Goal: Task Accomplishment & Management: Manage account settings

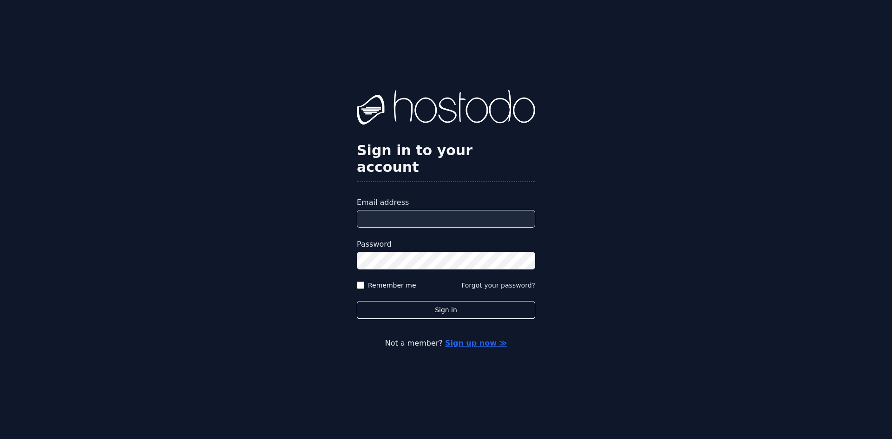
click at [454, 212] on input "Email address" at bounding box center [446, 219] width 178 height 18
type input "**********"
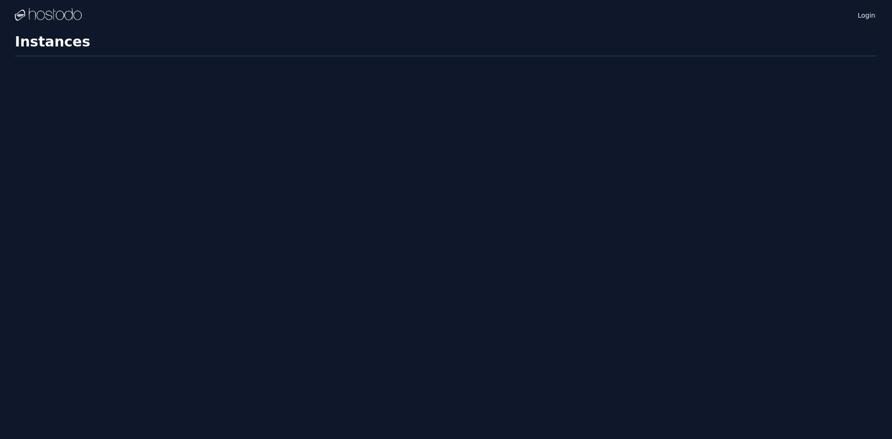
click at [444, 243] on div "Login Instances SSH Keys Billing Helpdesk Sign out Settings Instances" at bounding box center [446, 219] width 892 height 439
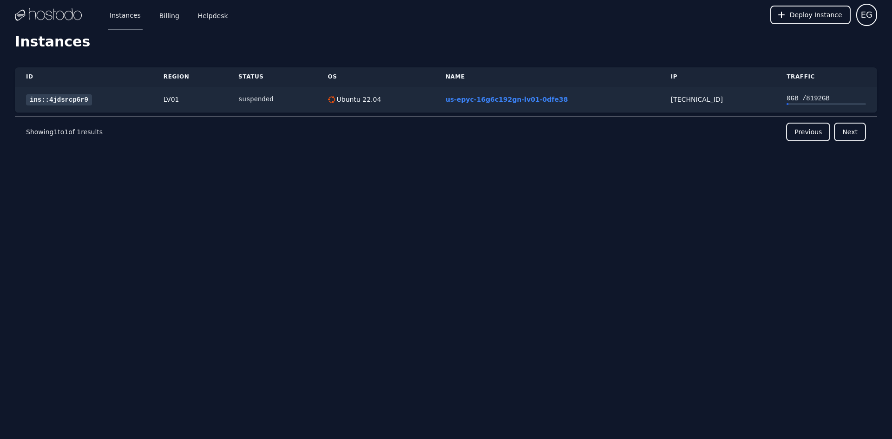
click at [157, 9] on link "Billing" at bounding box center [169, 15] width 24 height 31
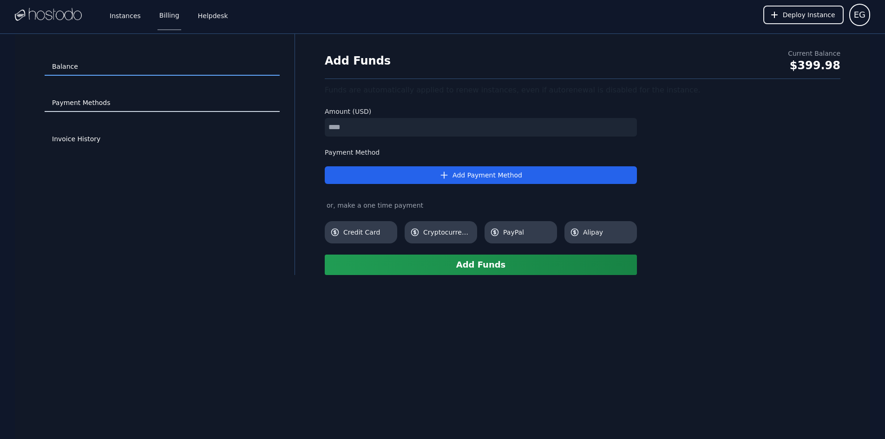
click at [85, 109] on link "Payment Methods" at bounding box center [162, 103] width 235 height 18
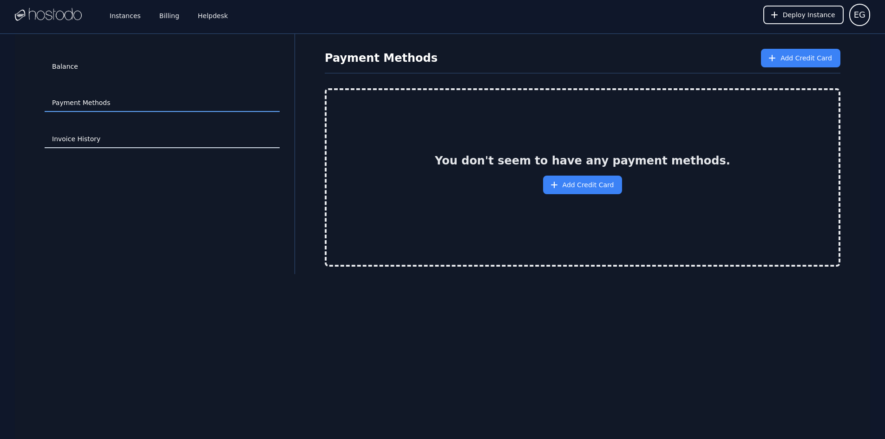
click at [91, 135] on link "Invoice History" at bounding box center [162, 140] width 235 height 18
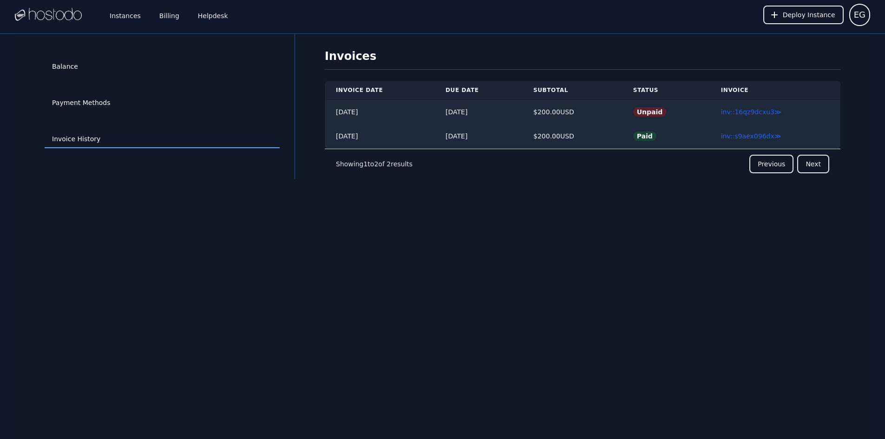
click at [750, 115] on link "inv::16qz9dcxu3 ≫" at bounding box center [751, 111] width 60 height 7
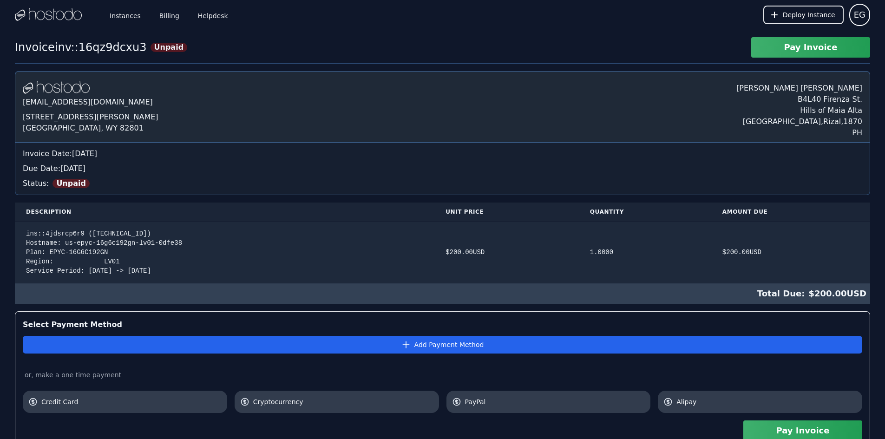
click at [797, 46] on button "Pay Invoice" at bounding box center [810, 47] width 119 height 20
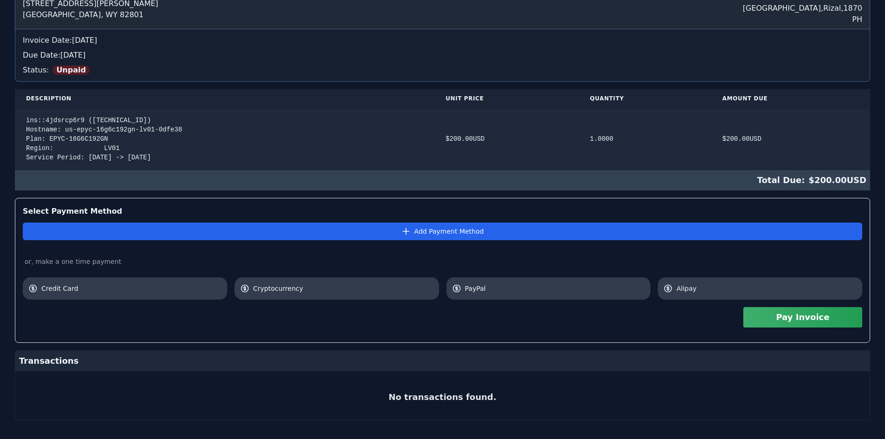
scroll to position [124, 0]
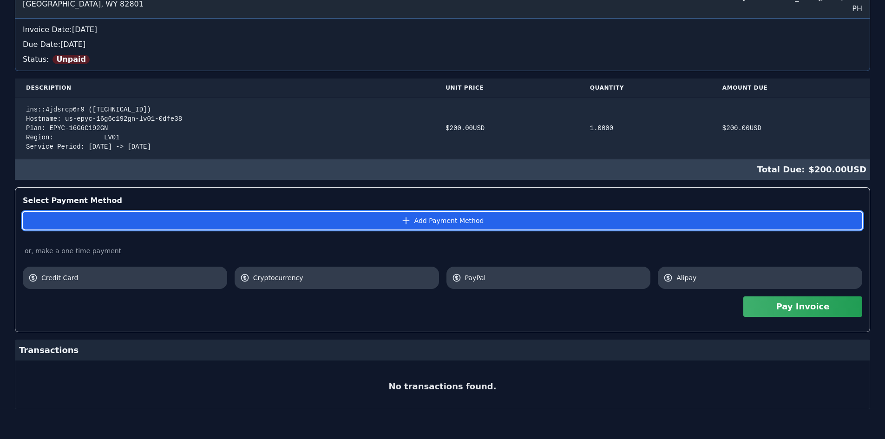
click at [432, 221] on button "Add Payment Method" at bounding box center [442, 221] width 839 height 18
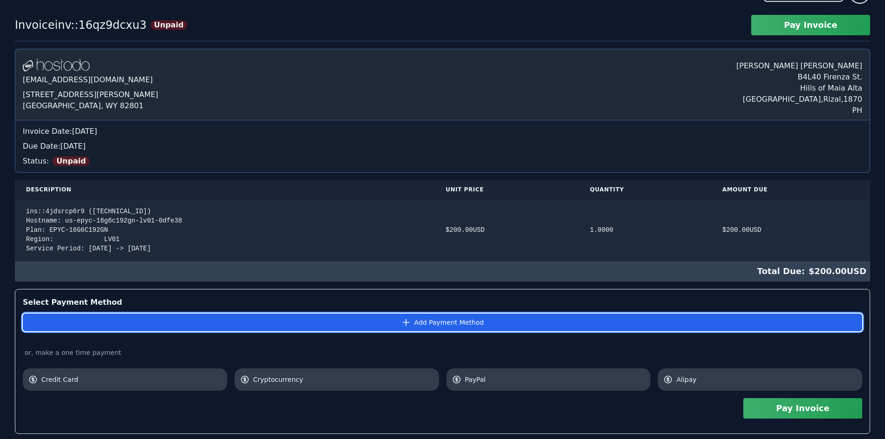
scroll to position [0, 0]
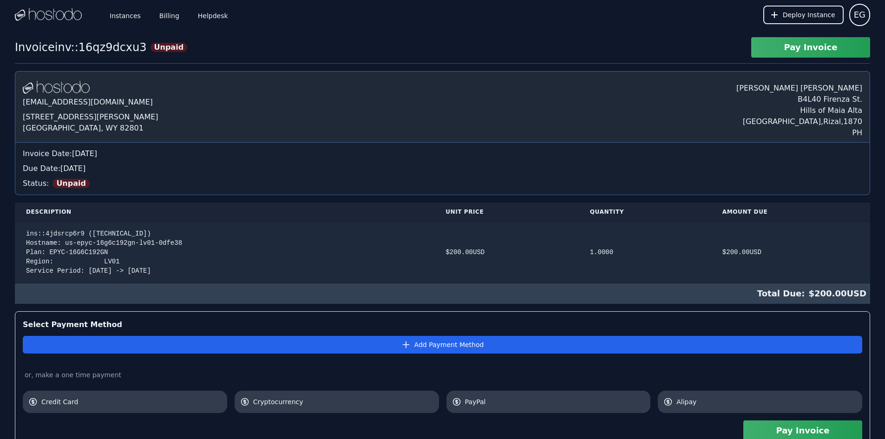
click at [161, 14] on link "Billing" at bounding box center [169, 15] width 24 height 31
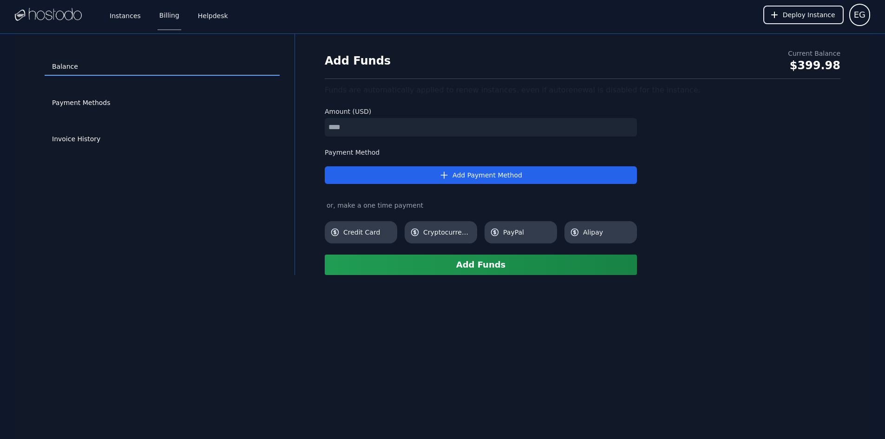
click at [127, 22] on link "Instances" at bounding box center [125, 15] width 35 height 31
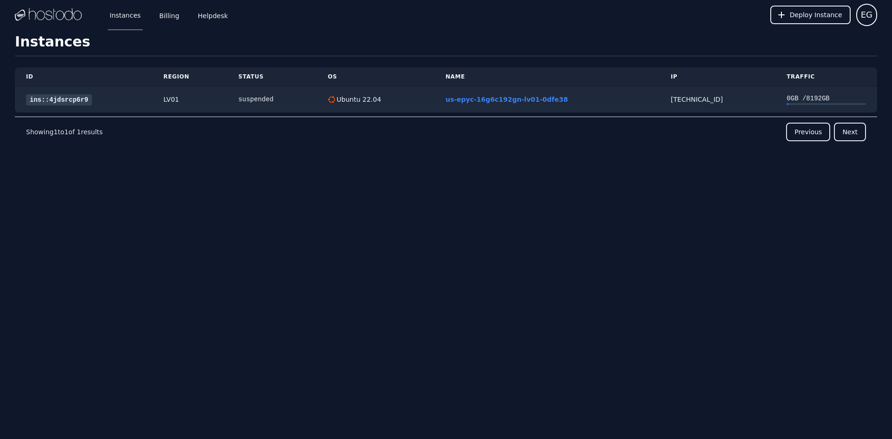
click at [166, 20] on link "Billing" at bounding box center [169, 15] width 24 height 31
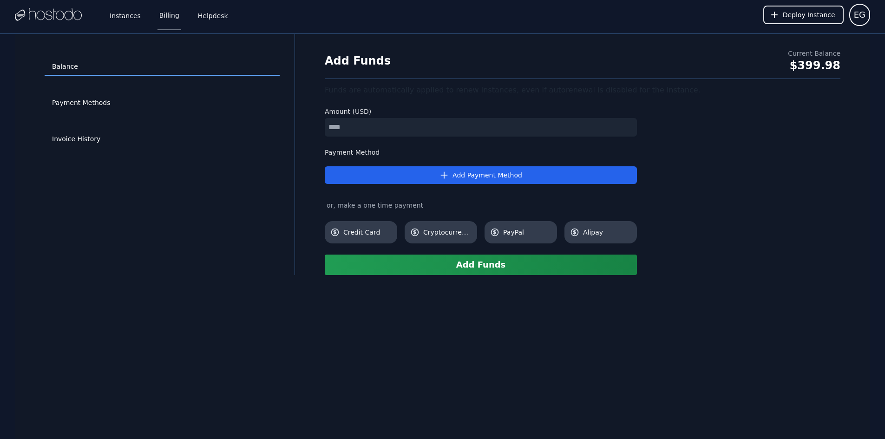
click at [447, 123] on input "number" at bounding box center [481, 127] width 312 height 19
click at [168, 135] on link "Invoice History" at bounding box center [162, 140] width 235 height 18
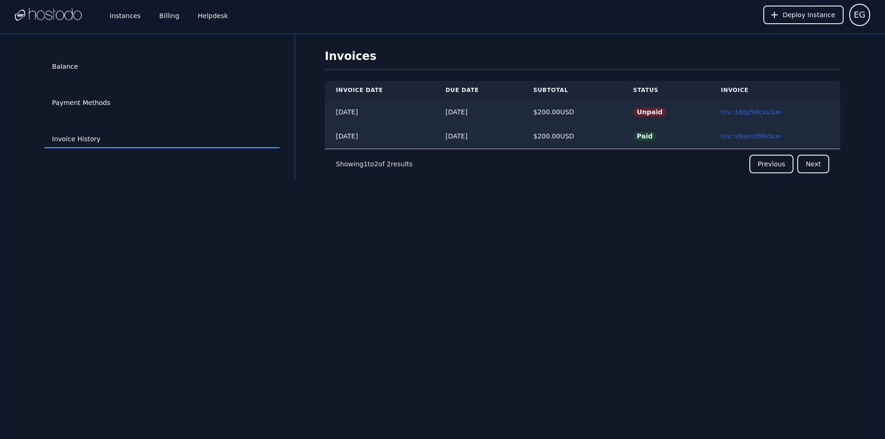
click at [733, 109] on link "inv::16qz9dcxu3 ≫" at bounding box center [751, 111] width 60 height 7
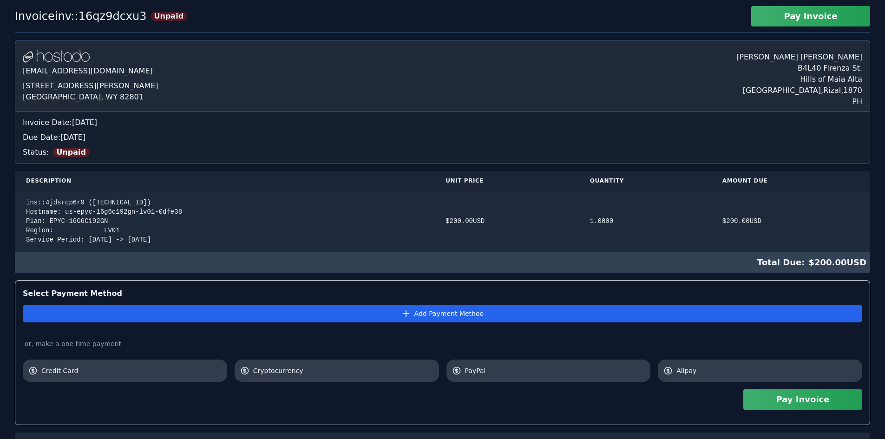
scroll to position [93, 0]
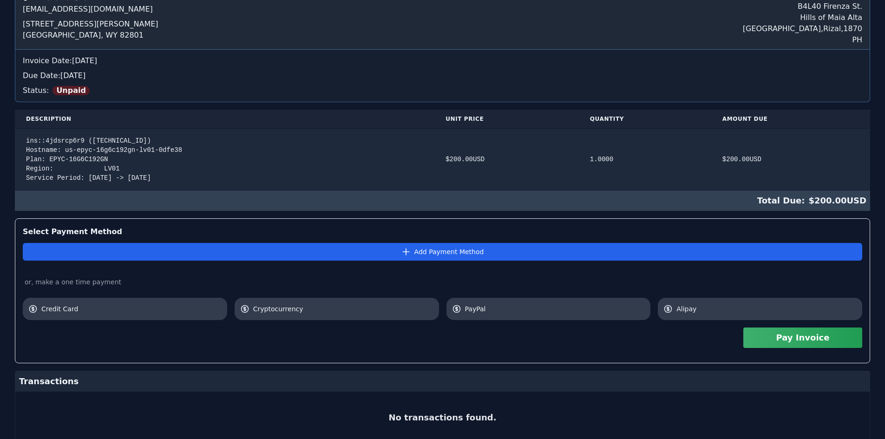
click at [133, 306] on span "Credit Card" at bounding box center [131, 308] width 180 height 9
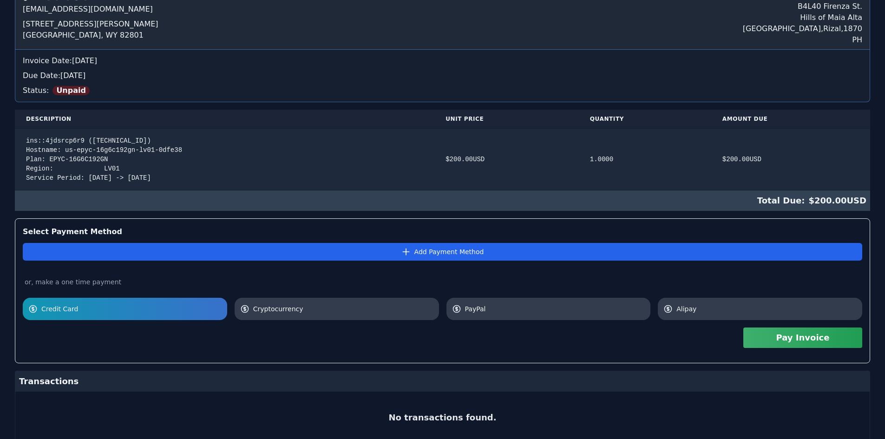
click at [222, 311] on link "Credit Card" at bounding box center [125, 309] width 204 height 22
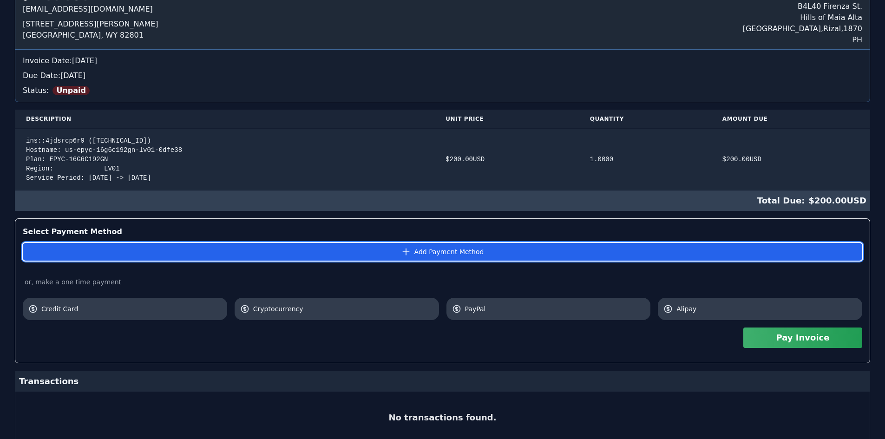
click at [241, 254] on button "Add Payment Method" at bounding box center [442, 252] width 839 height 18
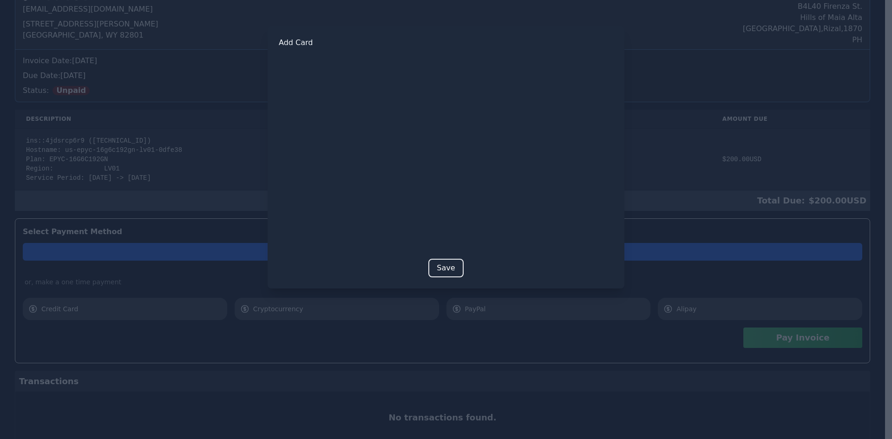
click at [383, 392] on div at bounding box center [446, 219] width 892 height 439
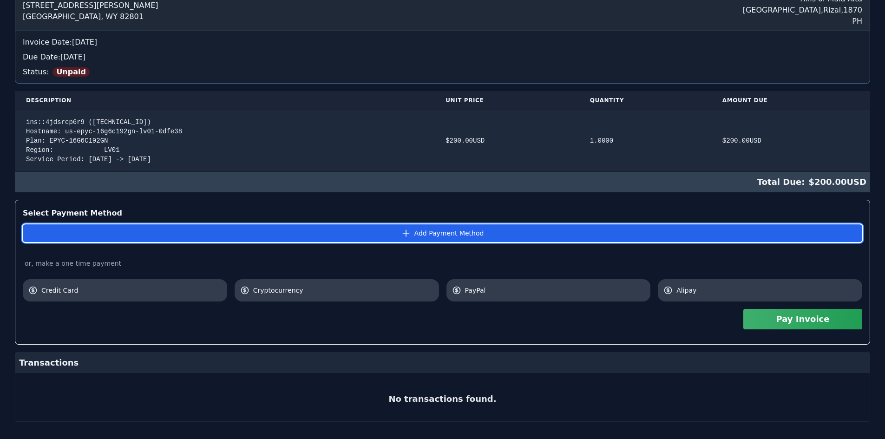
scroll to position [124, 0]
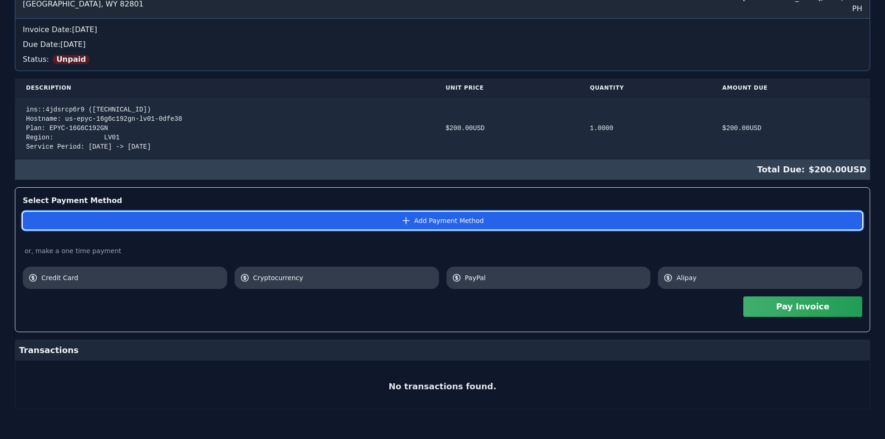
click at [383, 215] on button "Add Payment Method" at bounding box center [442, 221] width 839 height 18
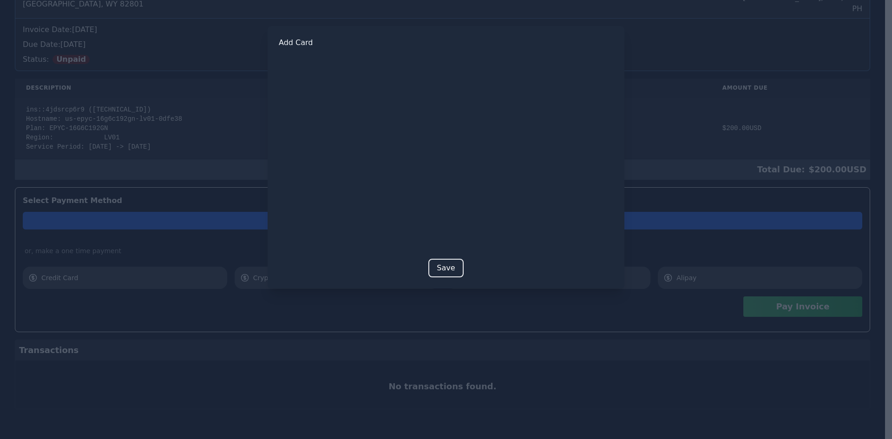
click at [346, 334] on div at bounding box center [446, 219] width 892 height 439
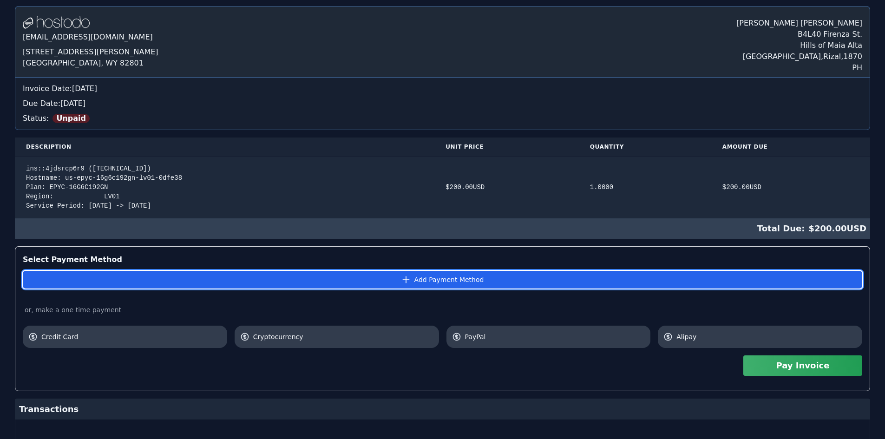
scroll to position [0, 0]
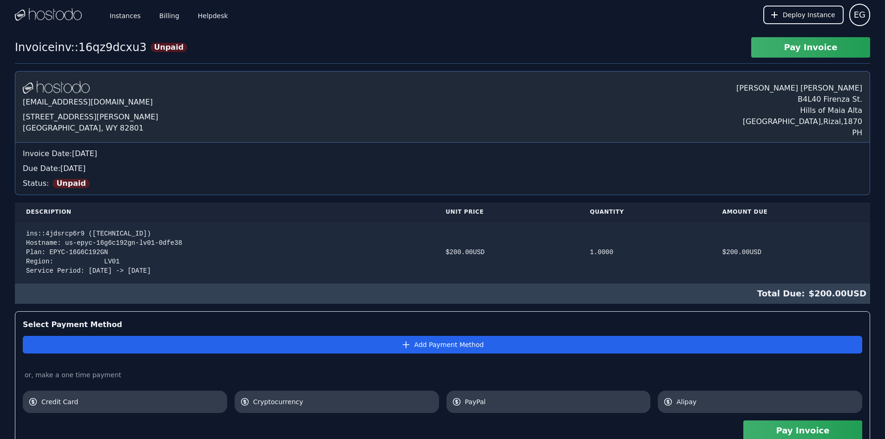
click at [72, 17] on img at bounding box center [48, 15] width 67 height 14
click at [123, 16] on link "Instances" at bounding box center [125, 15] width 35 height 31
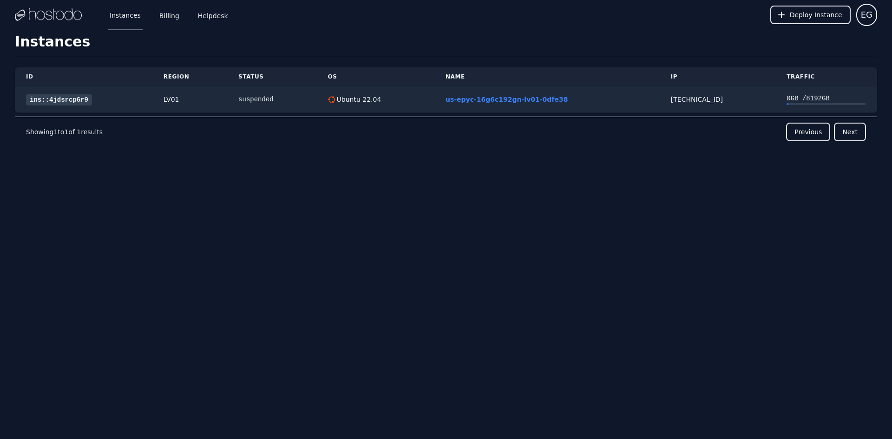
click at [172, 23] on link "Billing" at bounding box center [169, 15] width 24 height 31
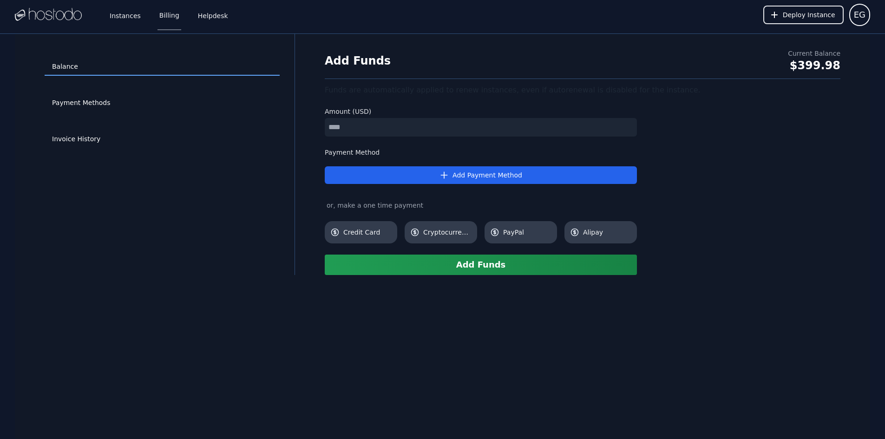
click at [821, 66] on div "$399.98" at bounding box center [814, 65] width 52 height 15
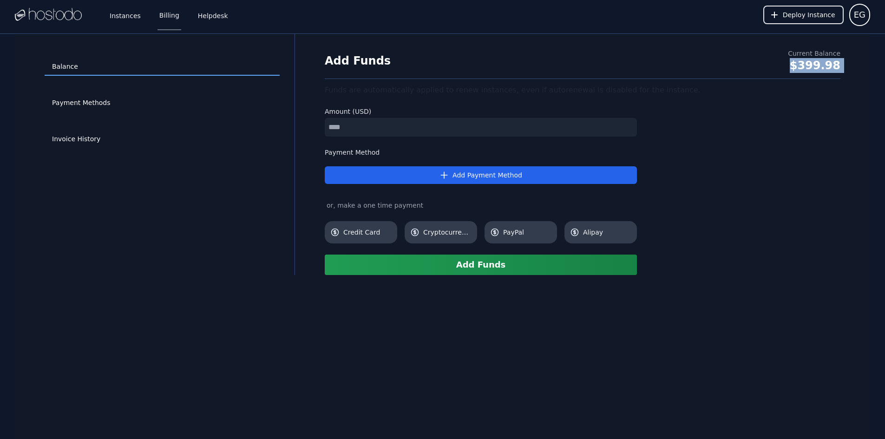
click at [820, 66] on div "$399.98" at bounding box center [814, 65] width 52 height 15
click at [819, 66] on div "$399.98" at bounding box center [814, 65] width 52 height 15
click at [122, 108] on link "Payment Methods" at bounding box center [162, 103] width 235 height 18
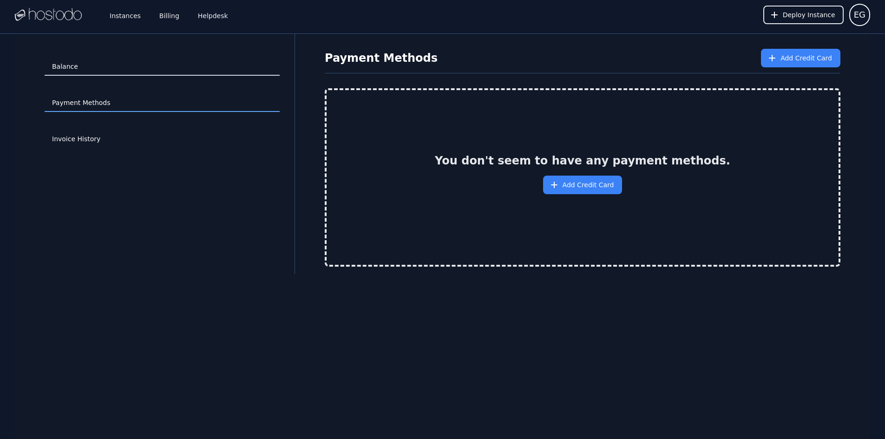
click at [107, 67] on link "Balance" at bounding box center [162, 67] width 235 height 18
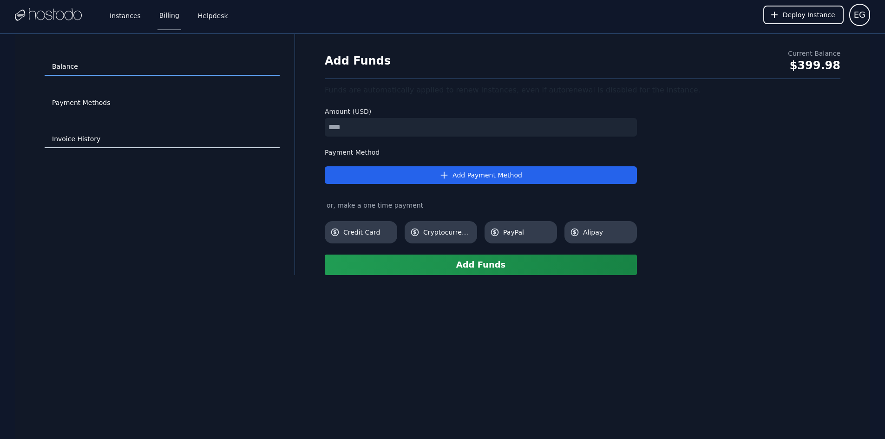
click at [99, 143] on link "Invoice History" at bounding box center [162, 140] width 235 height 18
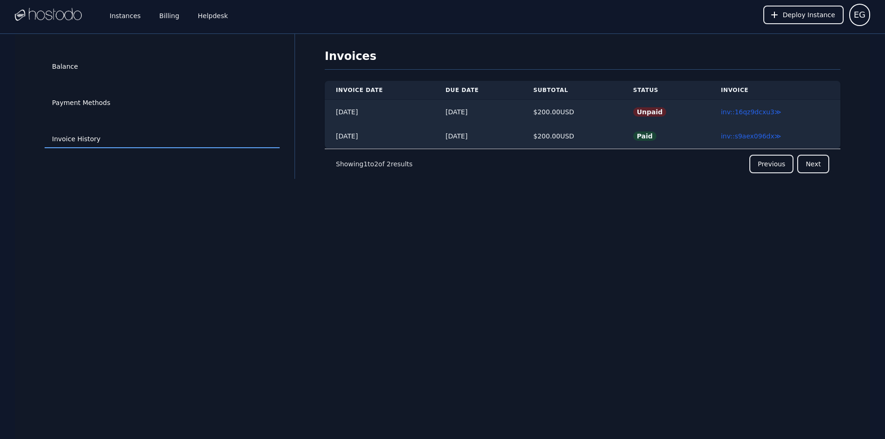
click at [746, 113] on link "inv::16qz9dcxu3 ≫" at bounding box center [751, 111] width 60 height 7
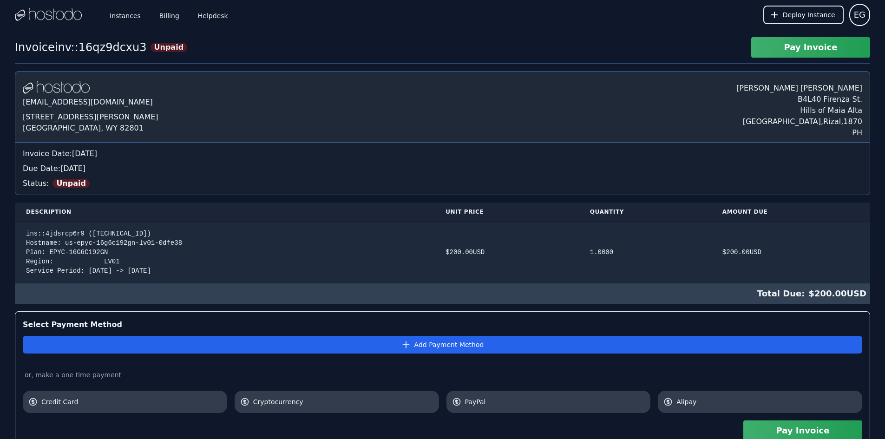
click at [126, 14] on link "Instances" at bounding box center [125, 15] width 35 height 31
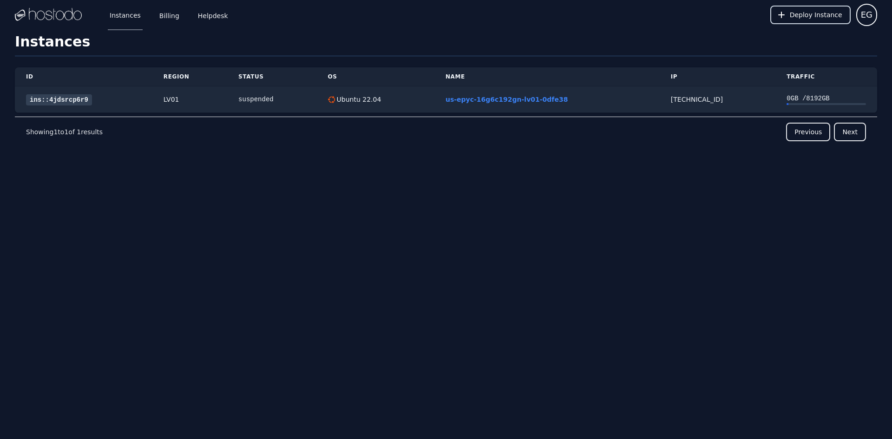
click at [796, 17] on span "Deploy Instance" at bounding box center [816, 14] width 52 height 9
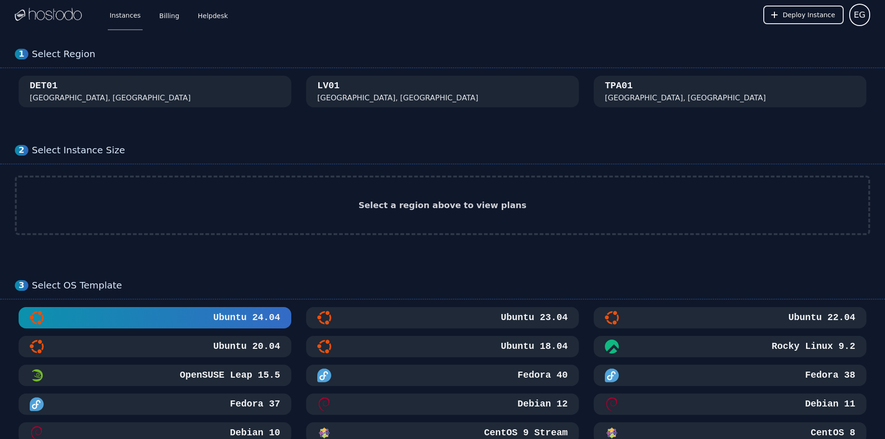
click at [159, 14] on link "Billing" at bounding box center [169, 15] width 24 height 31
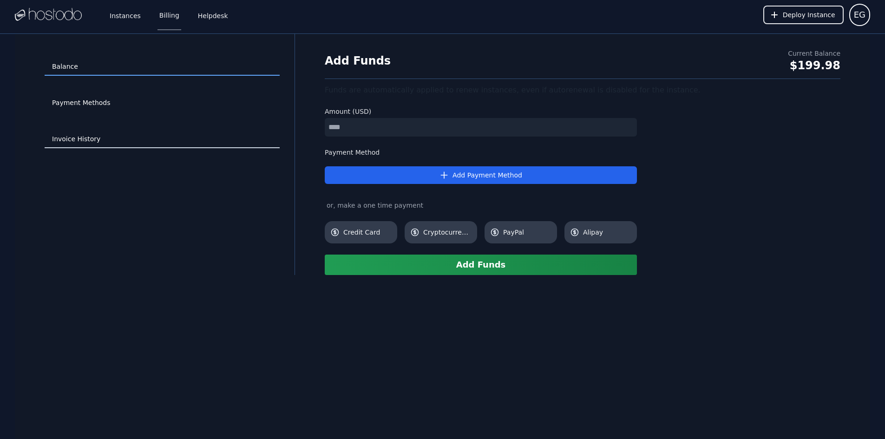
click at [103, 132] on link "Invoice History" at bounding box center [162, 140] width 235 height 18
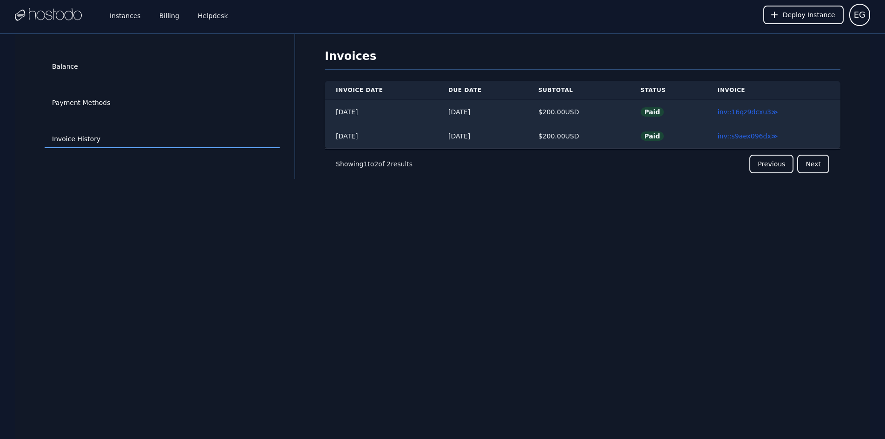
click at [758, 114] on link "inv::16qz9dcxu3 ≫" at bounding box center [748, 111] width 60 height 7
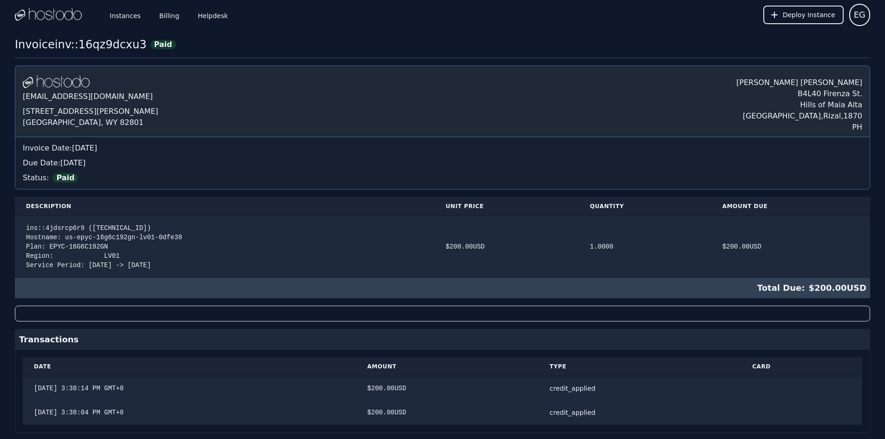
click at [160, 18] on link "Billing" at bounding box center [169, 15] width 24 height 31
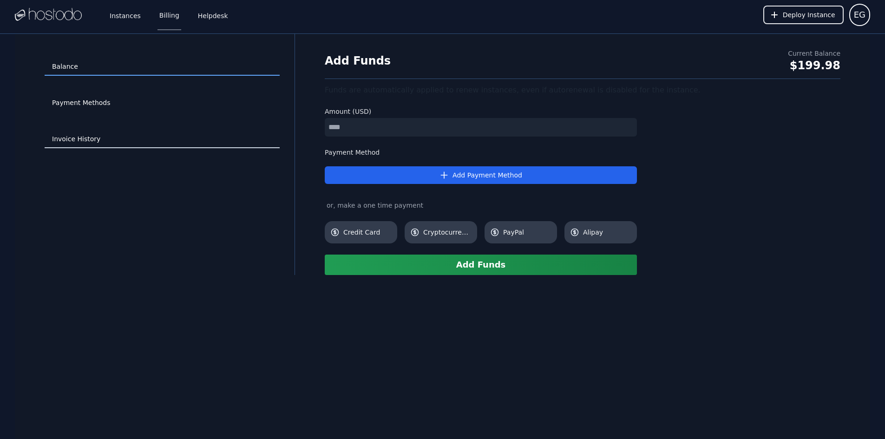
click at [94, 140] on link "Invoice History" at bounding box center [162, 140] width 235 height 18
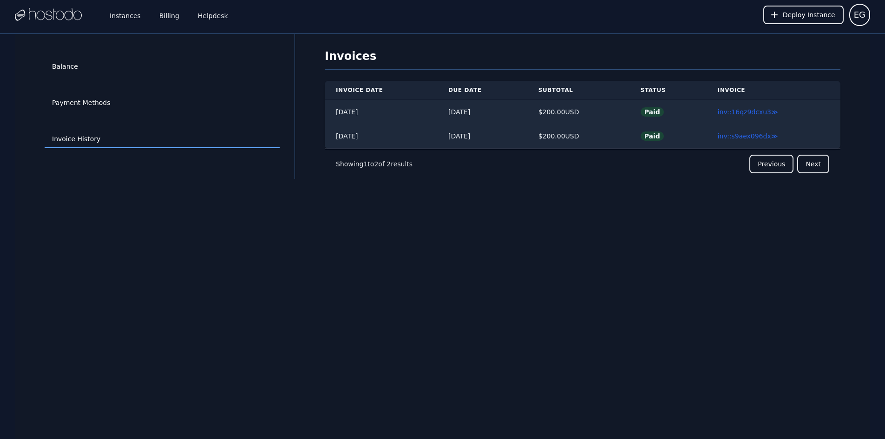
click at [743, 114] on link "inv::16qz9dcxu3 ≫" at bounding box center [748, 111] width 60 height 7
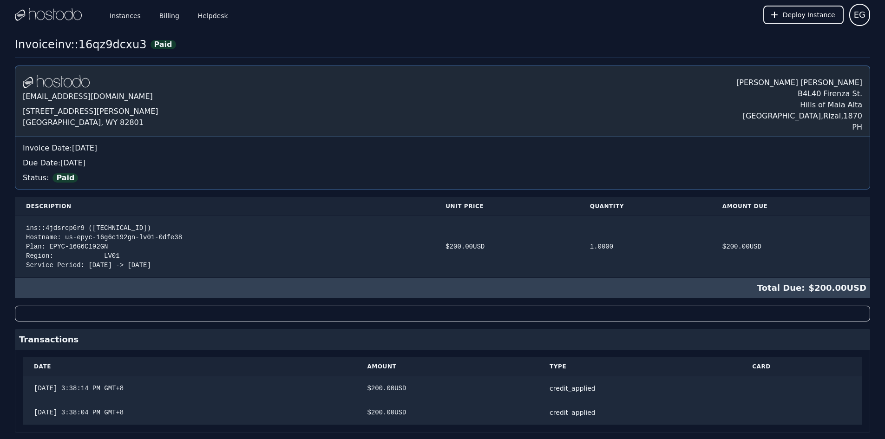
click at [149, 13] on div "Instances Billing Helpdesk" at bounding box center [161, 15] width 137 height 31
click at [162, 14] on link "Billing" at bounding box center [169, 15] width 24 height 31
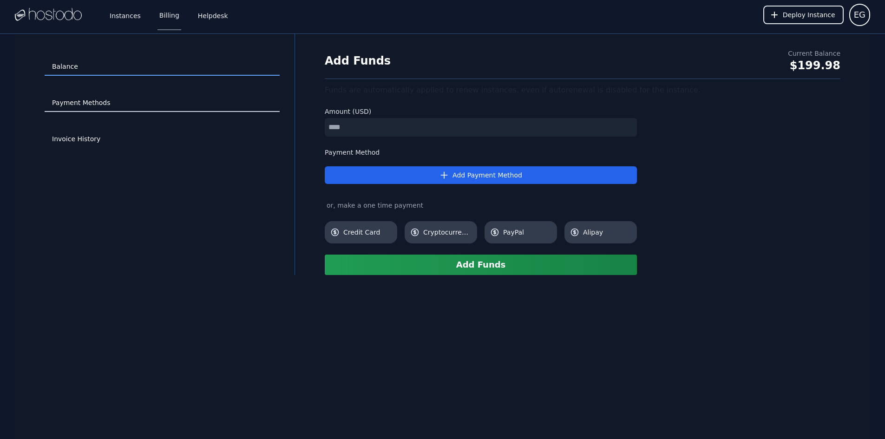
click at [86, 105] on link "Payment Methods" at bounding box center [162, 103] width 235 height 18
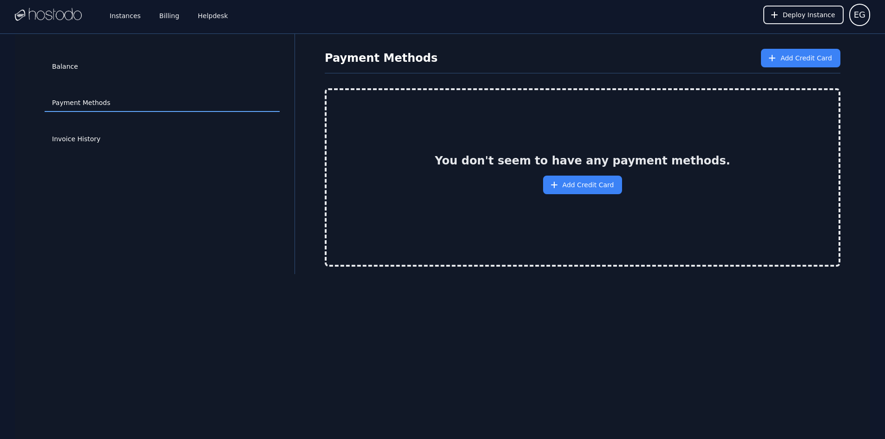
click at [89, 124] on div "Invoice History" at bounding box center [162, 139] width 235 height 36
click at [89, 137] on link "Invoice History" at bounding box center [162, 140] width 235 height 18
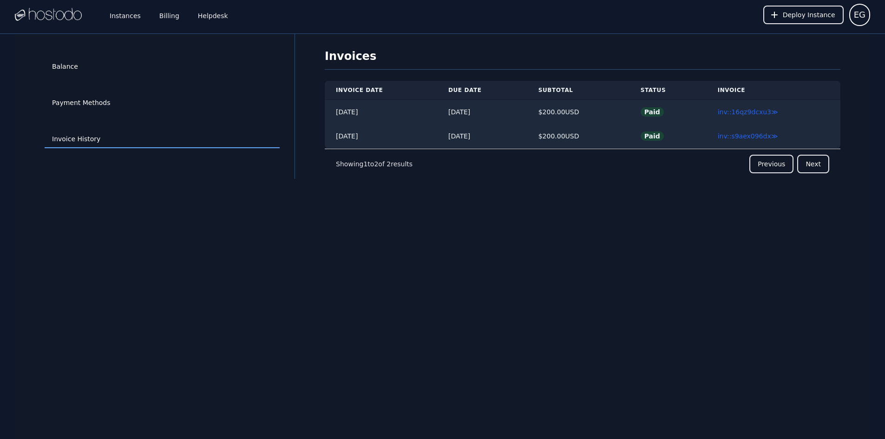
click at [209, 19] on link "Helpdesk" at bounding box center [213, 15] width 34 height 31
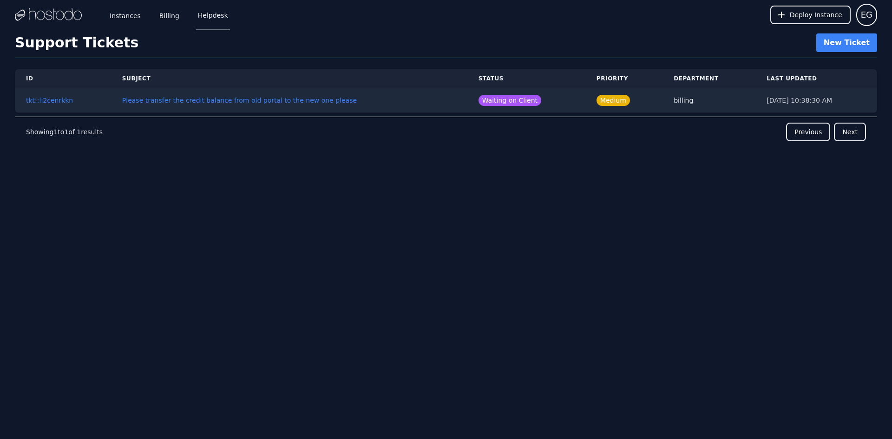
click at [327, 101] on td "Please transfer the credit balance from old portal to the new one please" at bounding box center [289, 100] width 356 height 25
click at [62, 102] on button "tkt::li2cenrkkn" at bounding box center [49, 100] width 47 height 9
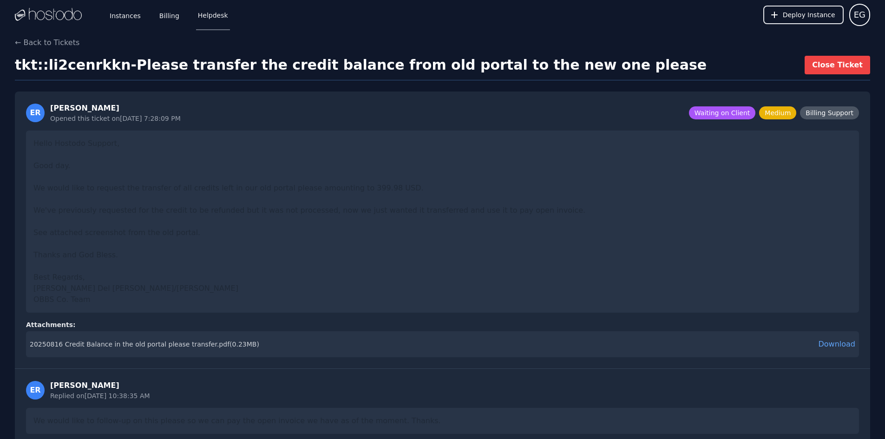
drag, startPoint x: 117, startPoint y: 14, endPoint x: 117, endPoint y: 28, distance: 14.4
click at [117, 14] on link "Instances" at bounding box center [125, 15] width 35 height 31
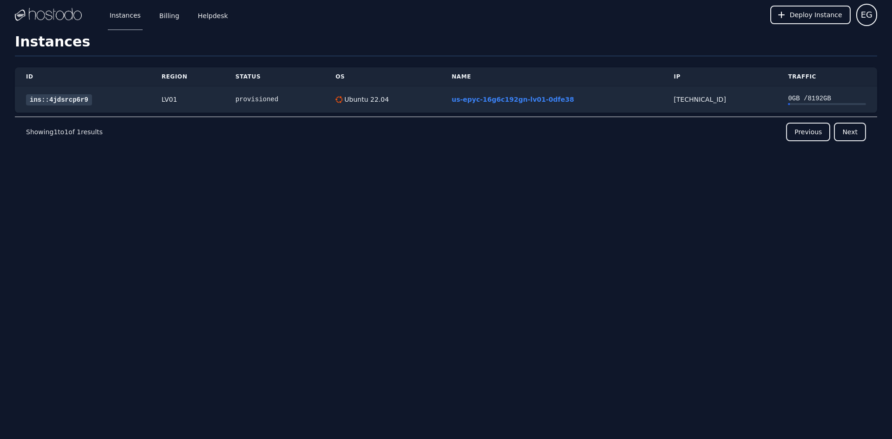
drag, startPoint x: 397, startPoint y: 332, endPoint x: 421, endPoint y: 334, distance: 24.3
